Goal: Information Seeking & Learning: Learn about a topic

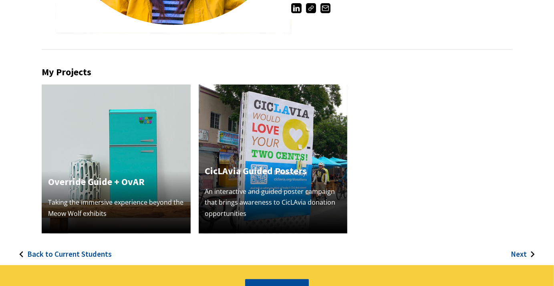
scroll to position [80, 0]
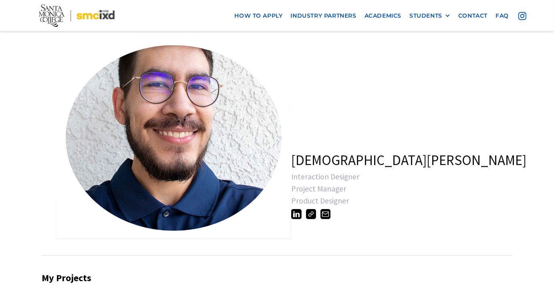
click at [337, 163] on h1 "Christian Suarez" at bounding box center [408, 160] width 235 height 17
click at [215, 93] on link "open lightbox" at bounding box center [156, 137] width 200 height 200
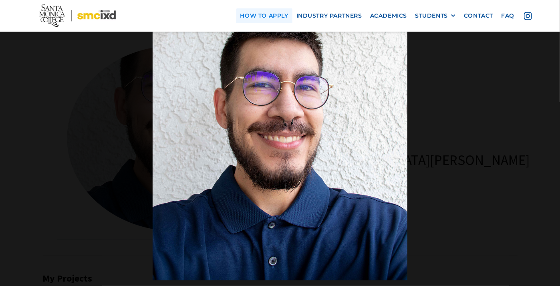
click at [251, 20] on link "how to apply" at bounding box center [264, 15] width 56 height 15
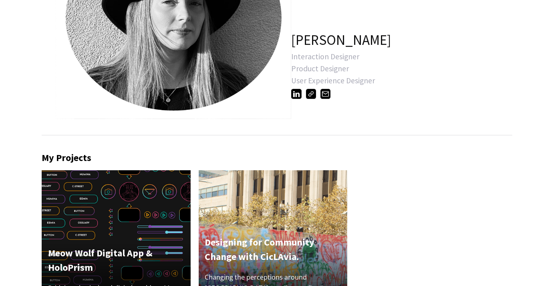
click at [312, 95] on img at bounding box center [311, 94] width 10 height 10
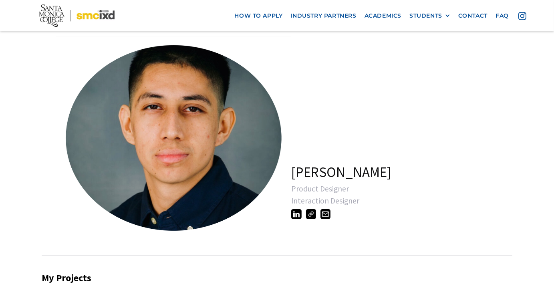
click at [308, 215] on img at bounding box center [311, 214] width 10 height 10
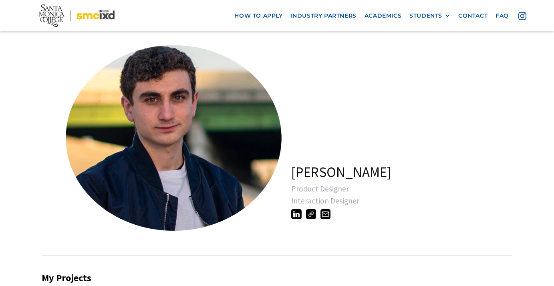
click at [314, 215] on img at bounding box center [311, 214] width 10 height 10
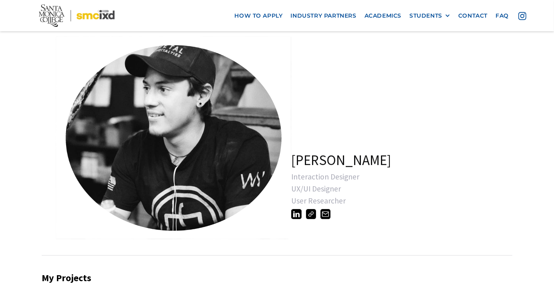
click at [311, 215] on img at bounding box center [311, 214] width 10 height 10
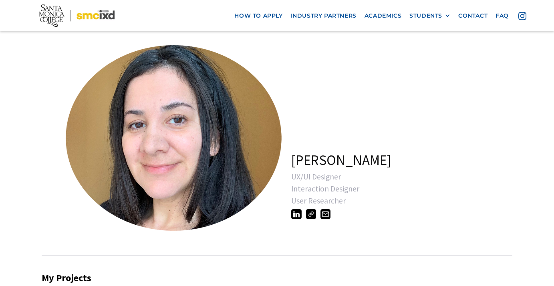
click at [307, 216] on img at bounding box center [311, 214] width 10 height 10
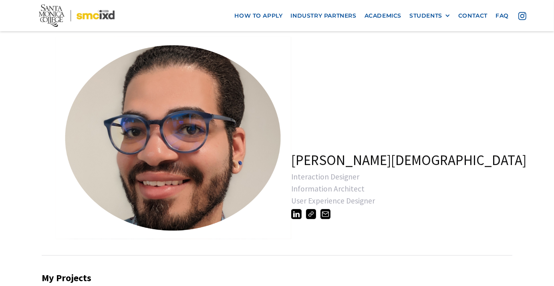
click at [309, 212] on img at bounding box center [311, 214] width 10 height 10
